Goal: Information Seeking & Learning: Learn about a topic

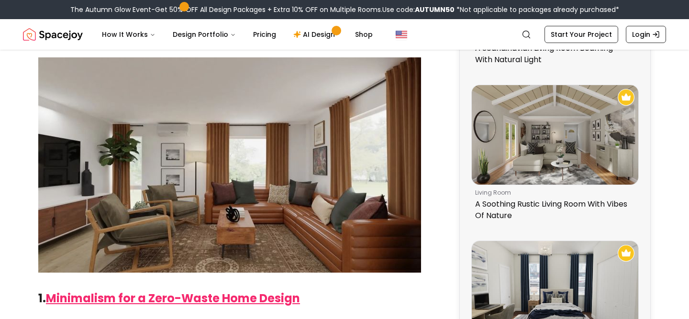
scroll to position [342, 0]
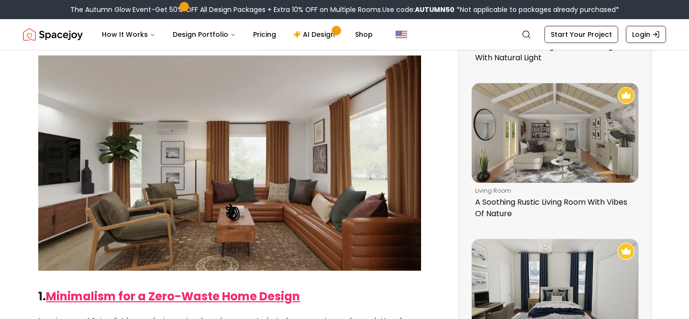
click at [347, 148] on img at bounding box center [229, 162] width 383 height 215
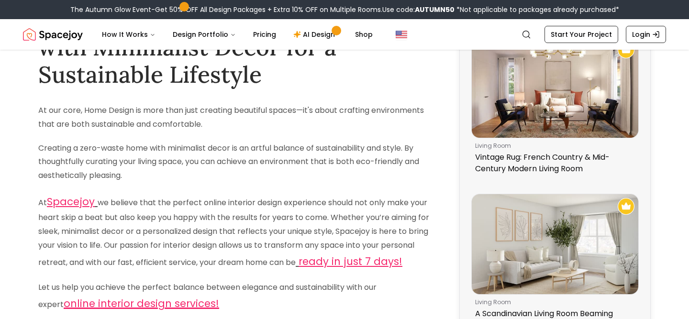
scroll to position [0, 0]
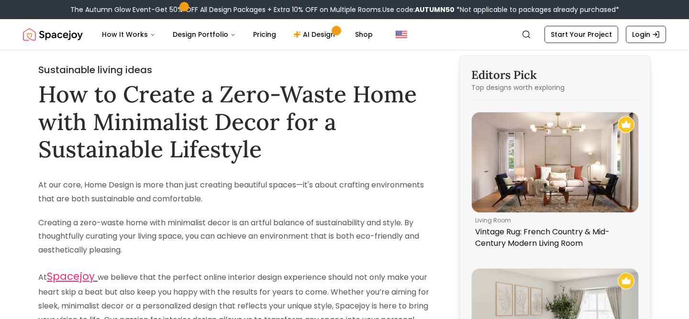
click at [70, 41] on img "Spacejoy" at bounding box center [53, 34] width 60 height 19
